Goal: Task Accomplishment & Management: Manage account settings

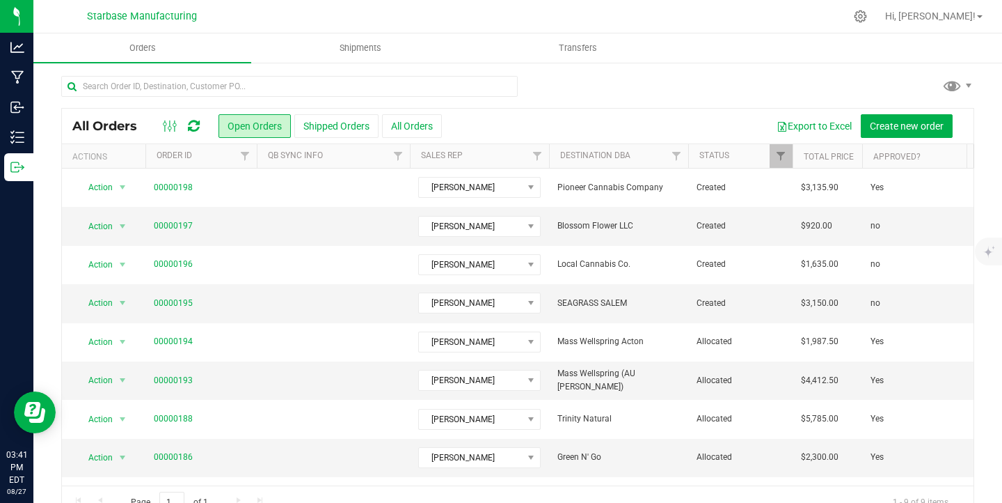
scroll to position [29, 0]
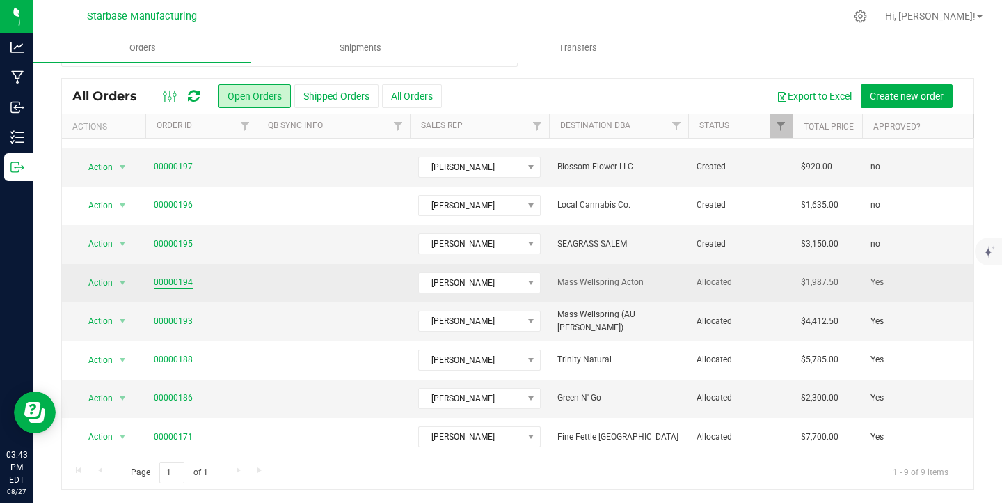
click at [182, 278] on link "00000194" at bounding box center [173, 282] width 39 height 13
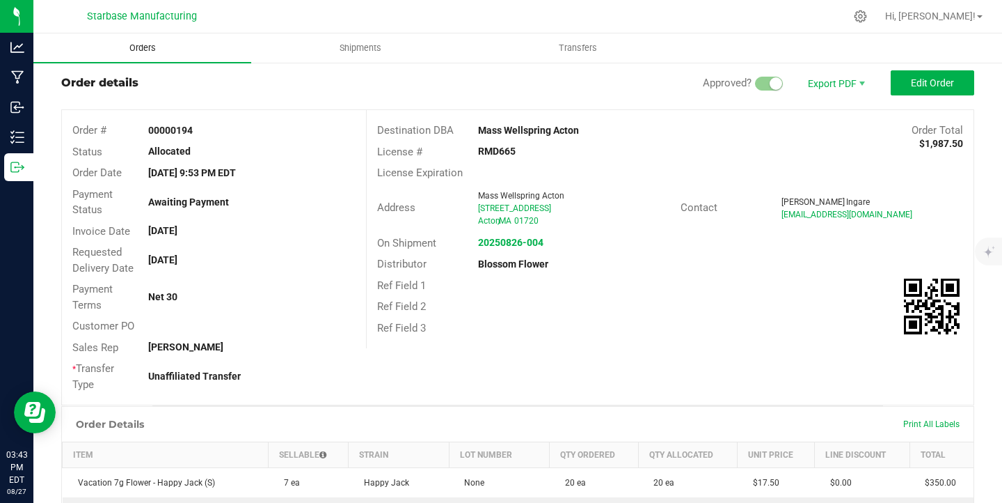
click at [144, 49] on span "Orders" at bounding box center [143, 48] width 64 height 13
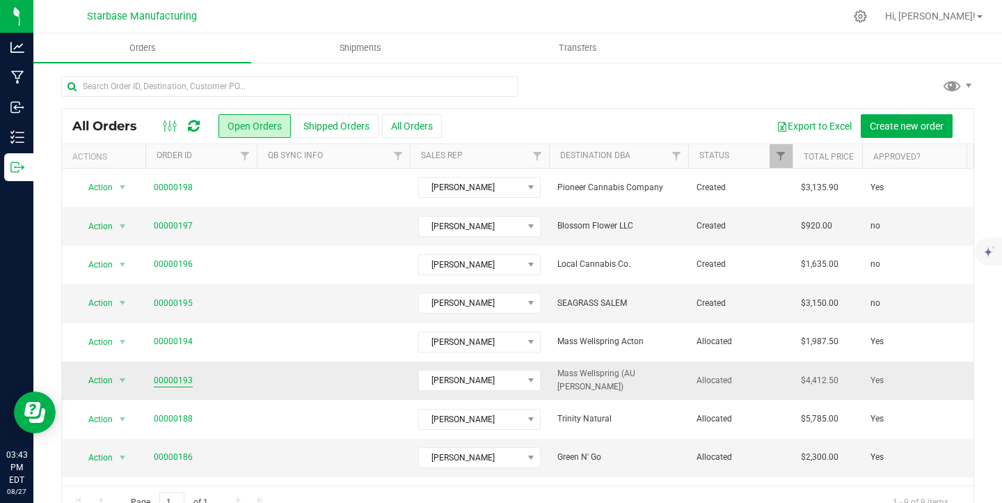
click at [155, 379] on link "00000193" at bounding box center [173, 380] width 39 height 13
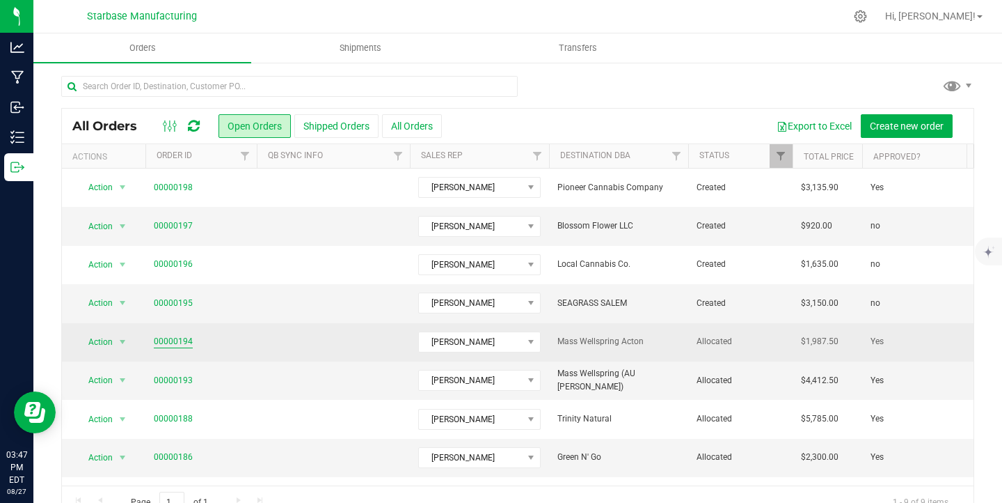
click at [168, 343] on link "00000194" at bounding box center [173, 341] width 39 height 13
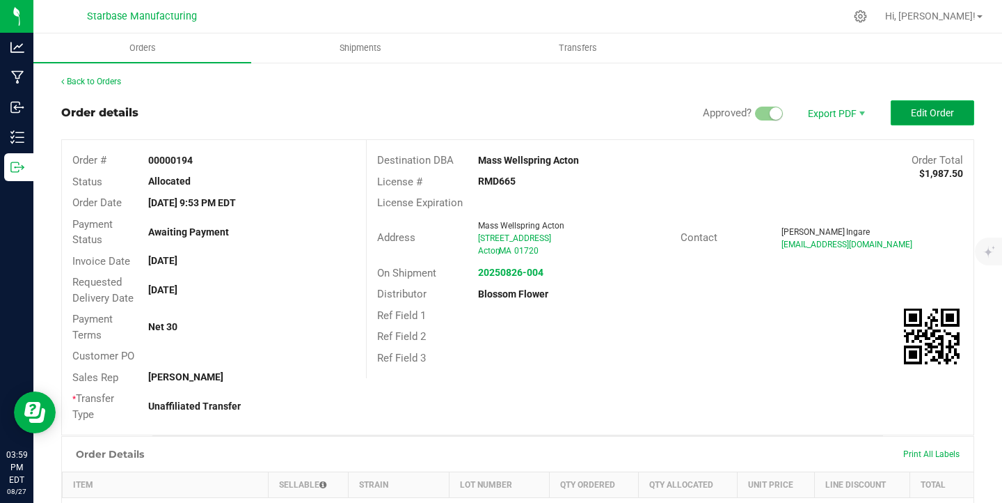
click at [924, 111] on span "Edit Order" at bounding box center [932, 112] width 43 height 11
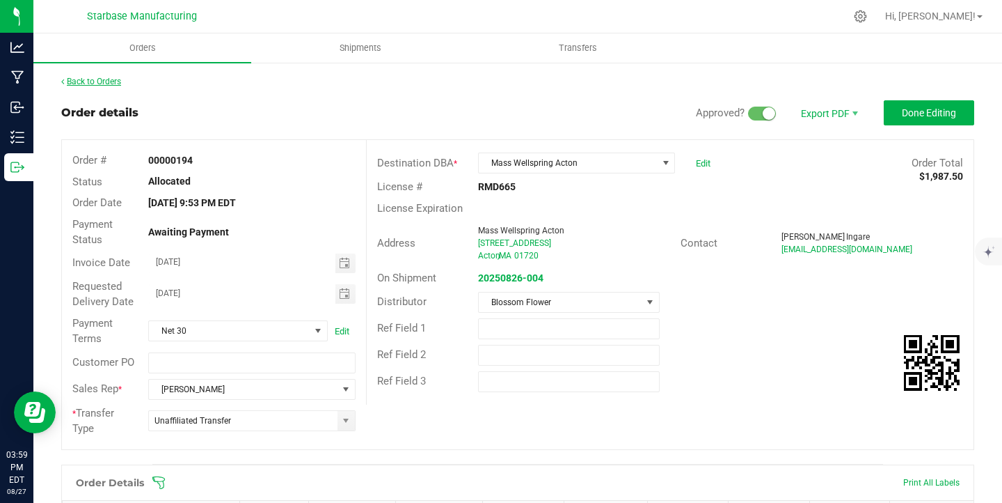
click at [88, 83] on link "Back to Orders" at bounding box center [91, 82] width 60 height 10
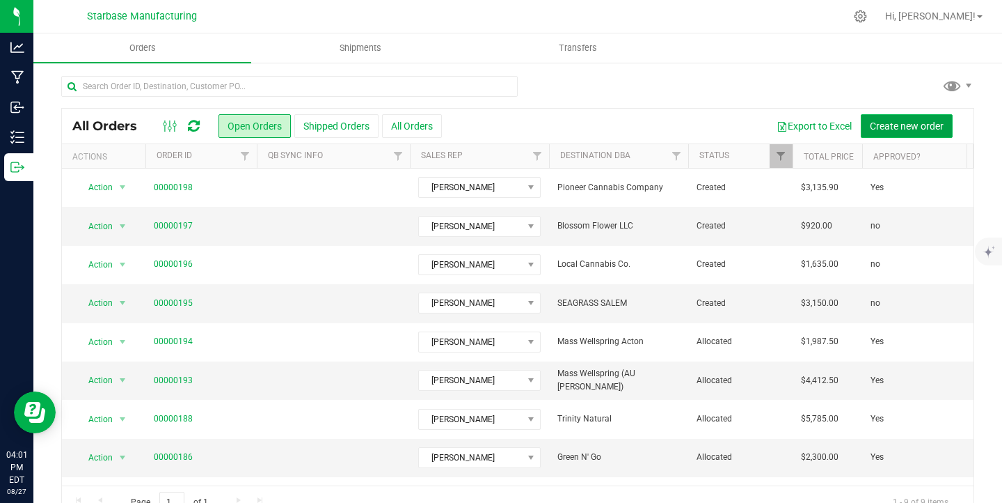
click at [908, 127] on span "Create new order" at bounding box center [907, 125] width 74 height 11
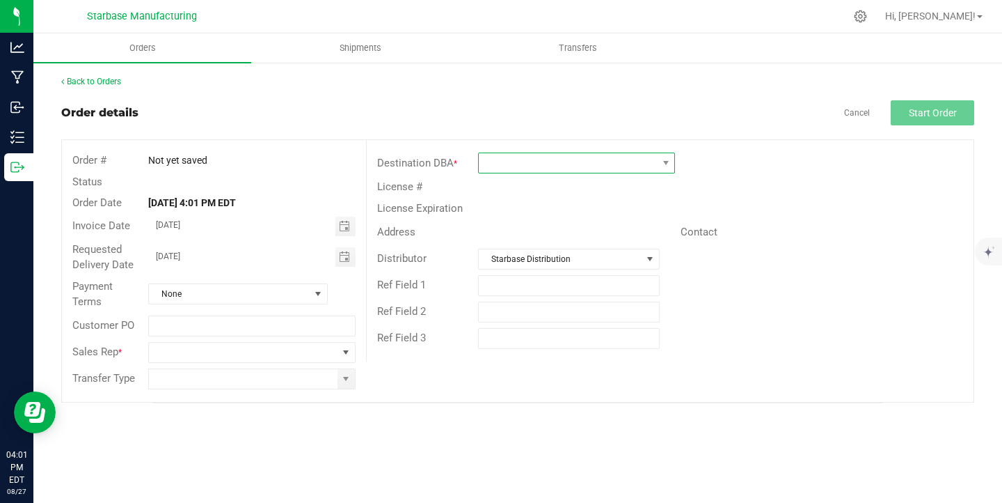
click at [497, 164] on span at bounding box center [568, 162] width 178 height 19
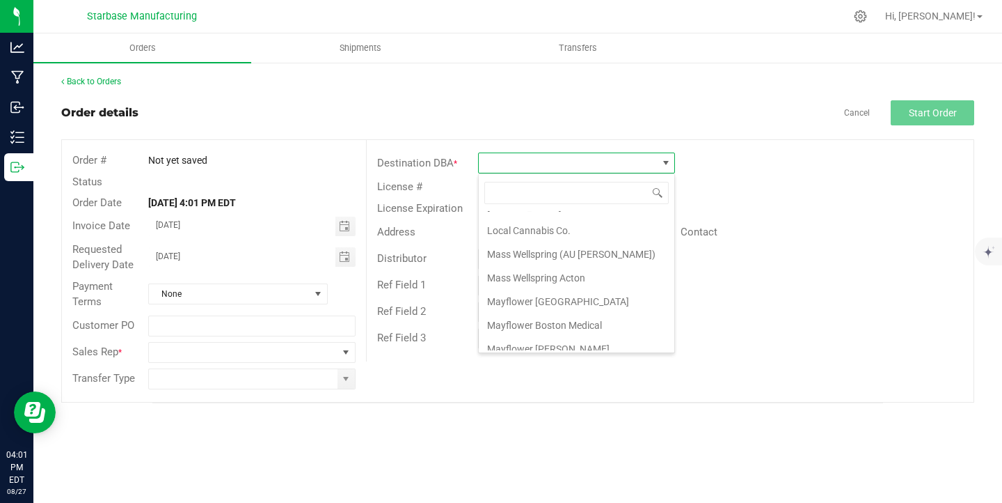
scroll to position [561, 0]
click at [523, 274] on li "Mass Wellspring Acton" at bounding box center [577, 277] width 196 height 24
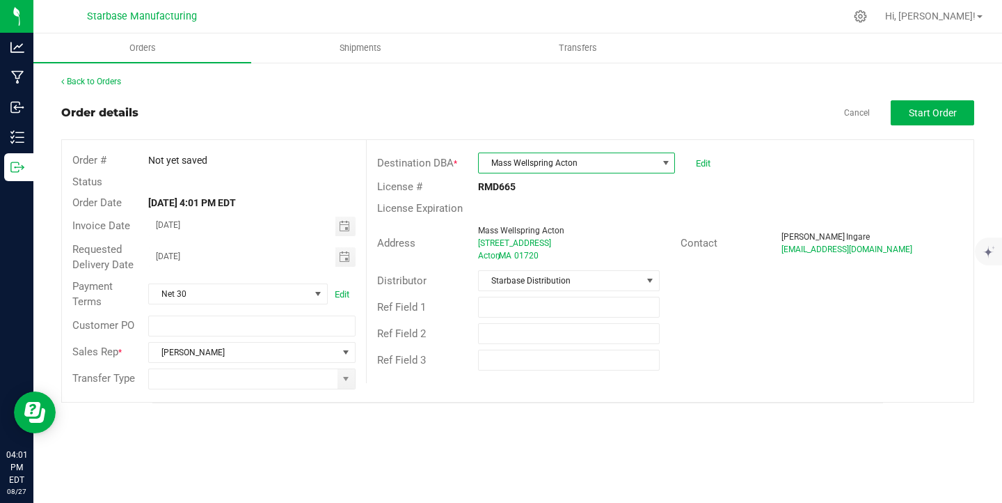
click at [693, 158] on div "Edit" at bounding box center [700, 162] width 22 height 21
click at [707, 164] on link "Edit" at bounding box center [703, 163] width 15 height 10
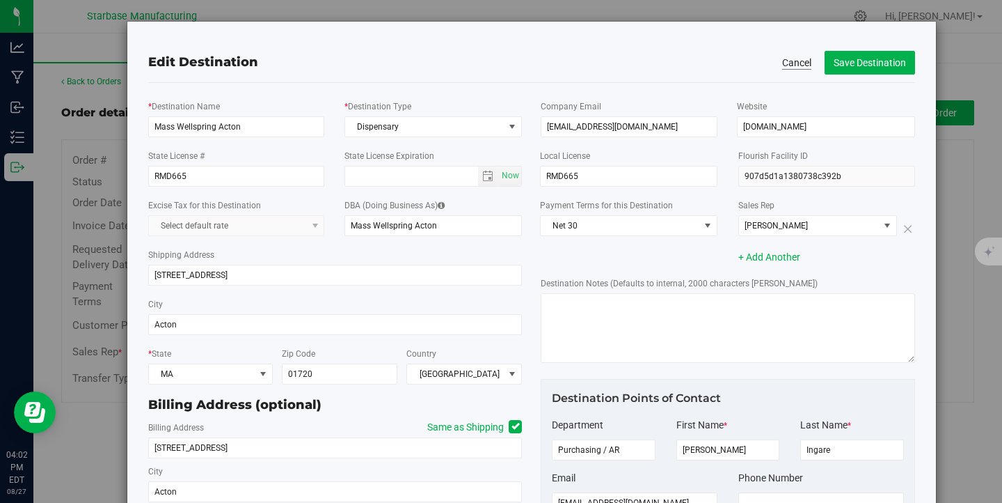
click at [800, 63] on button "Cancel" at bounding box center [796, 63] width 29 height 14
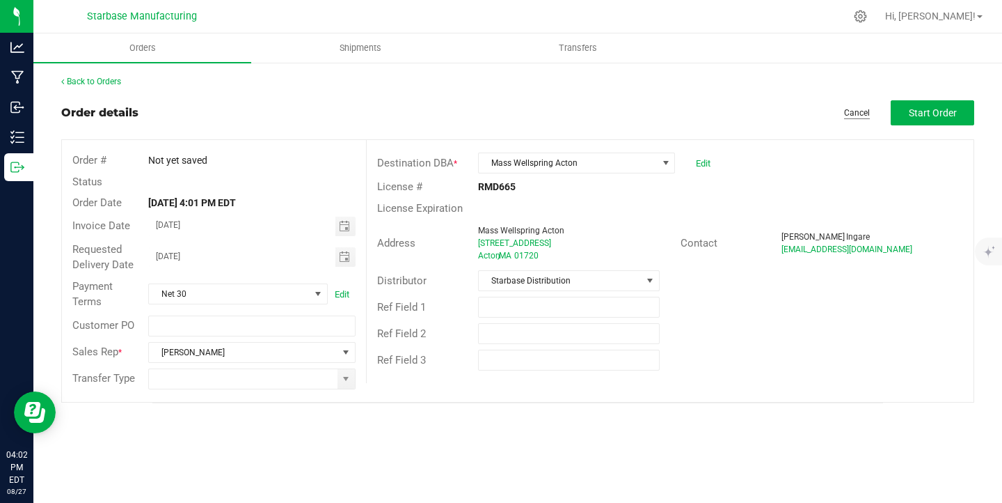
click at [860, 112] on link "Cancel" at bounding box center [857, 113] width 26 height 12
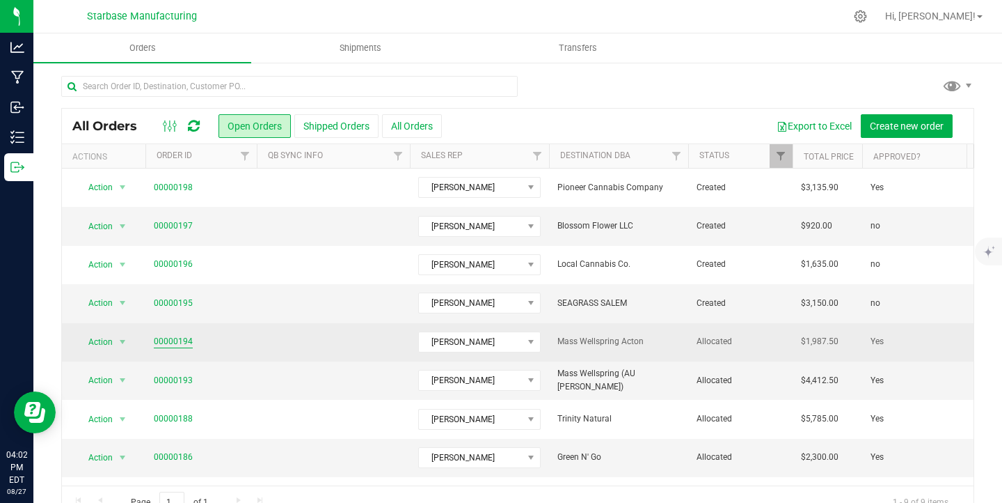
click at [179, 340] on link "00000194" at bounding box center [173, 341] width 39 height 13
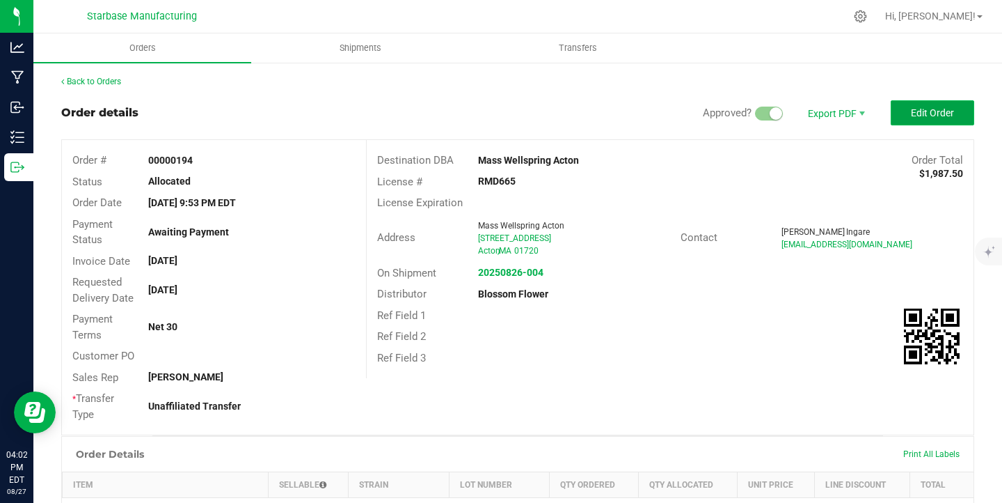
click at [925, 120] on button "Edit Order" at bounding box center [933, 112] width 84 height 25
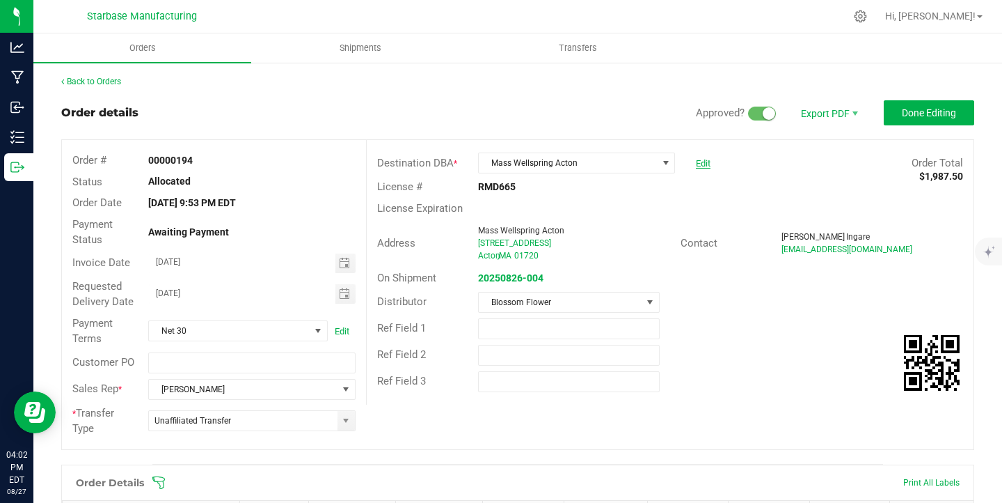
click at [709, 160] on link "Edit" at bounding box center [703, 163] width 15 height 10
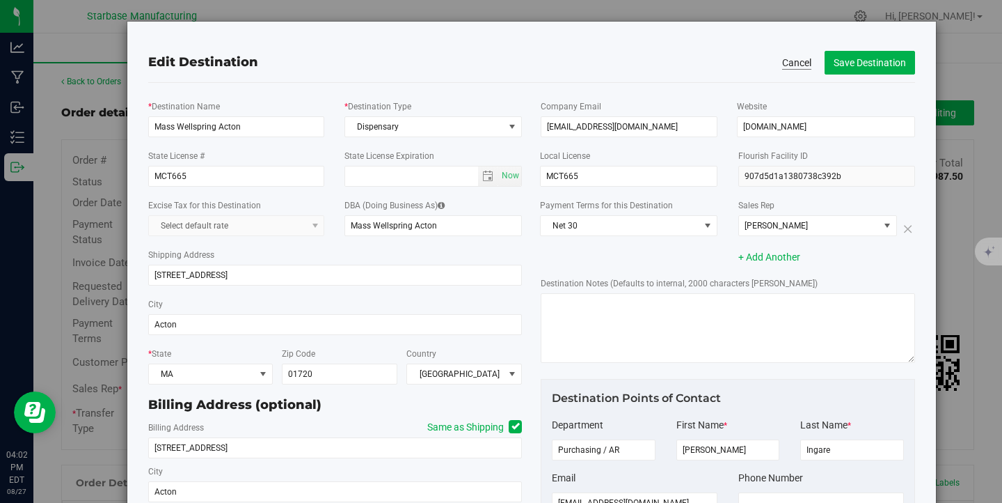
click at [799, 63] on button "Cancel" at bounding box center [796, 63] width 29 height 14
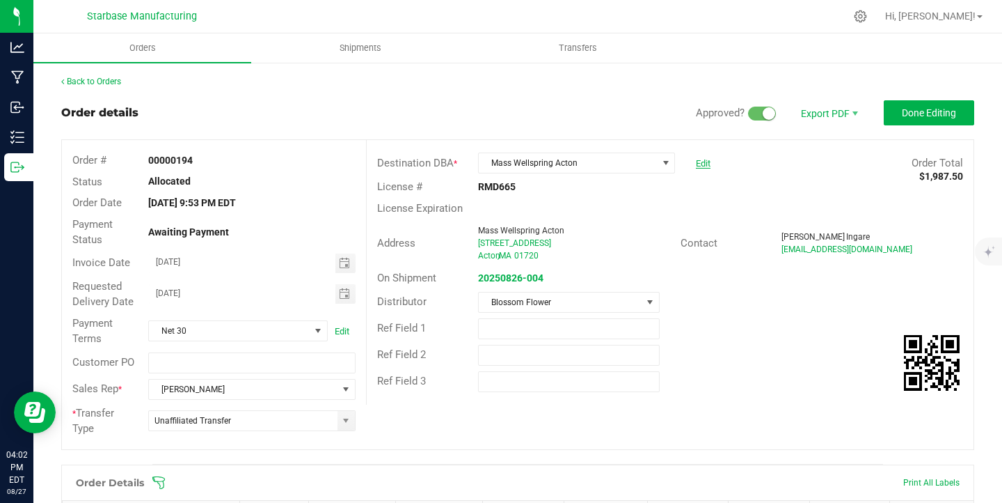
click at [698, 164] on link "Edit" at bounding box center [703, 163] width 15 height 10
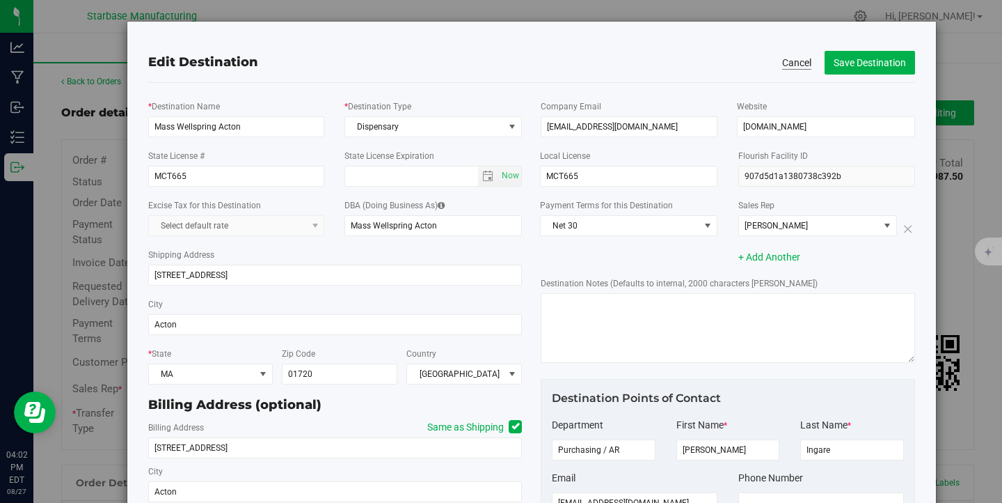
click at [797, 61] on button "Cancel" at bounding box center [796, 63] width 29 height 14
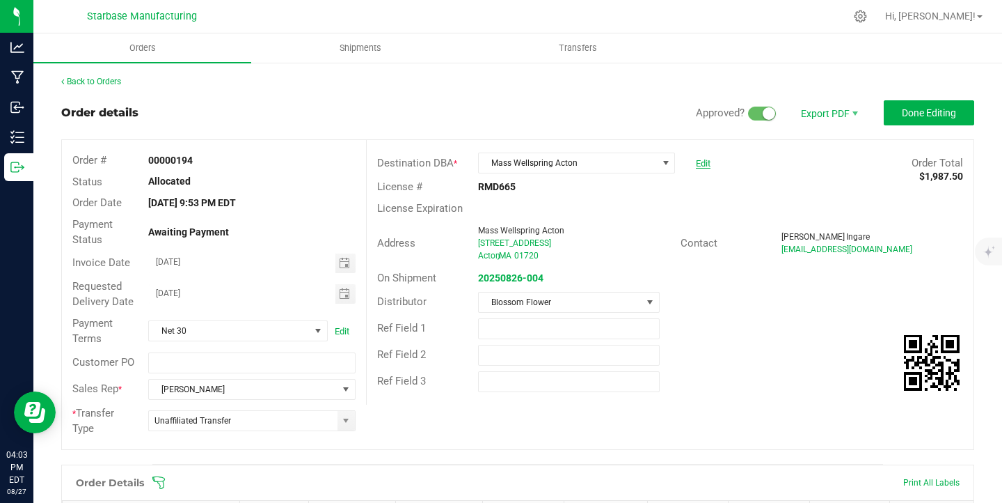
click at [707, 166] on link "Edit" at bounding box center [703, 163] width 15 height 10
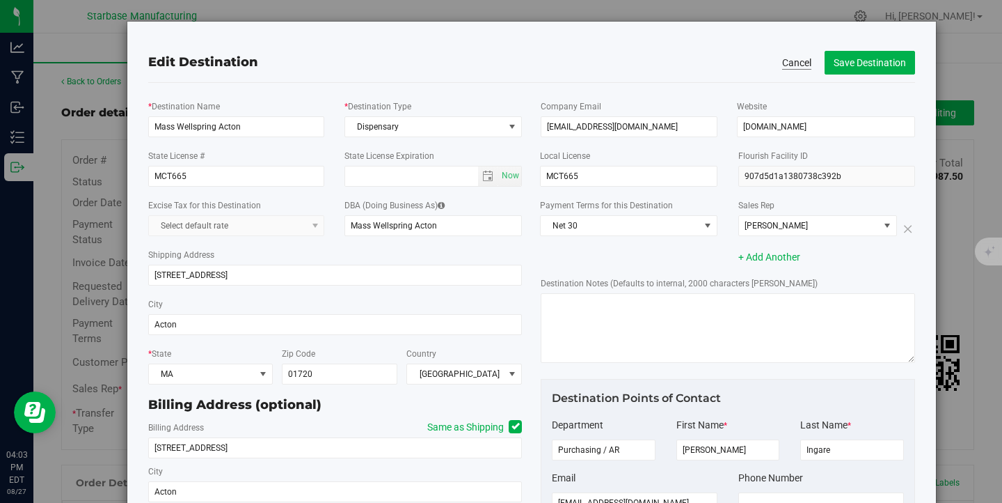
click at [789, 63] on button "Cancel" at bounding box center [796, 63] width 29 height 14
